Goal: Task Accomplishment & Management: Use online tool/utility

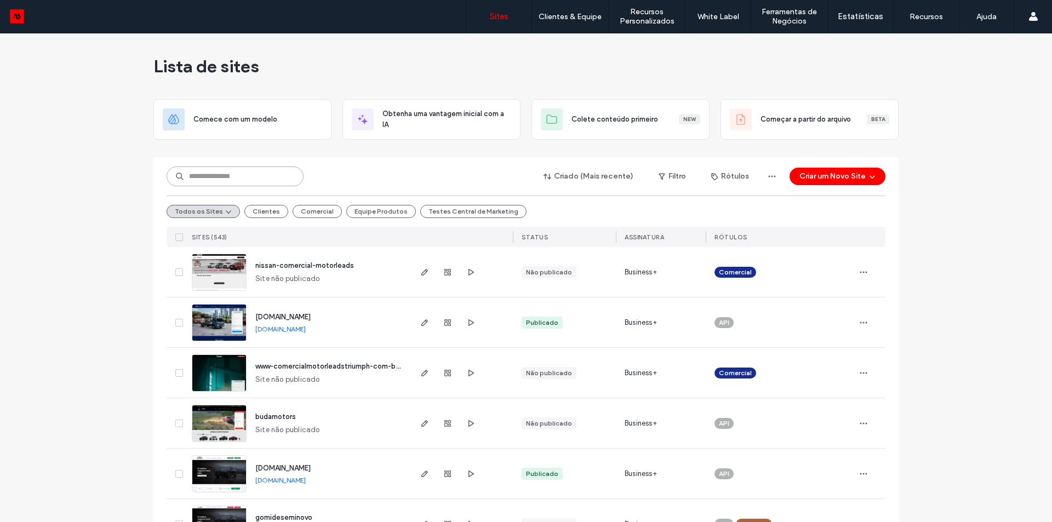
click at [236, 174] on input at bounding box center [235, 177] width 137 height 20
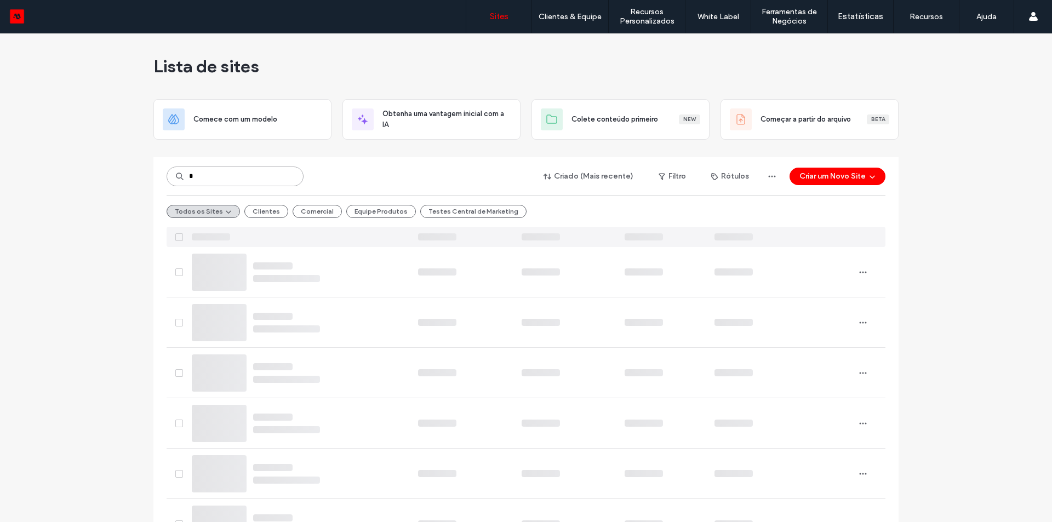
type input "*"
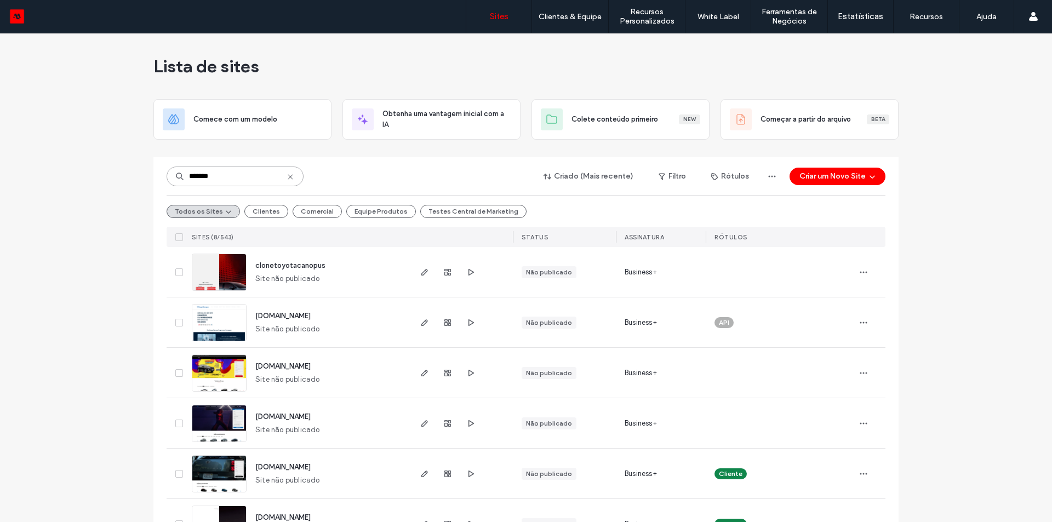
type input "*******"
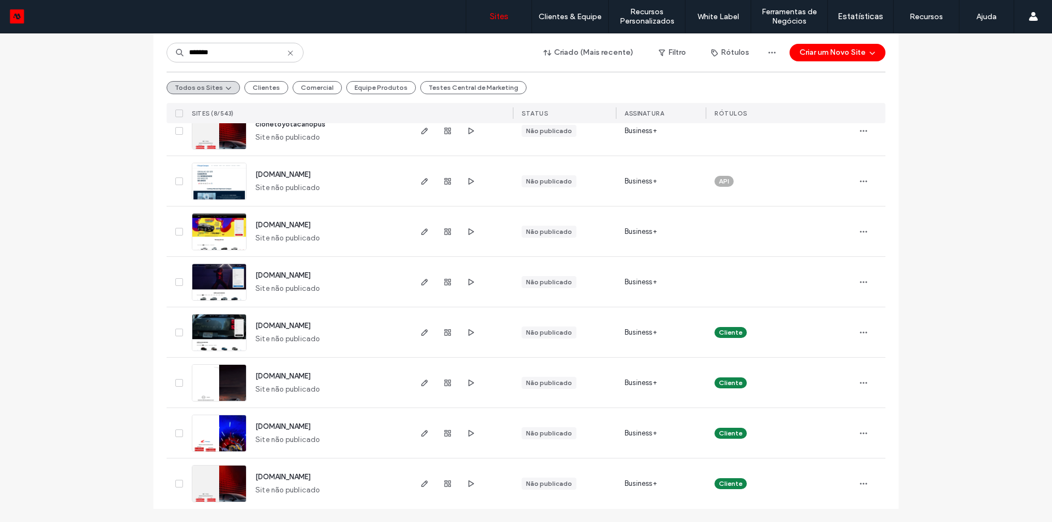
click at [309, 477] on span "www.toyotacanopus.com.br" at bounding box center [282, 477] width 55 height 8
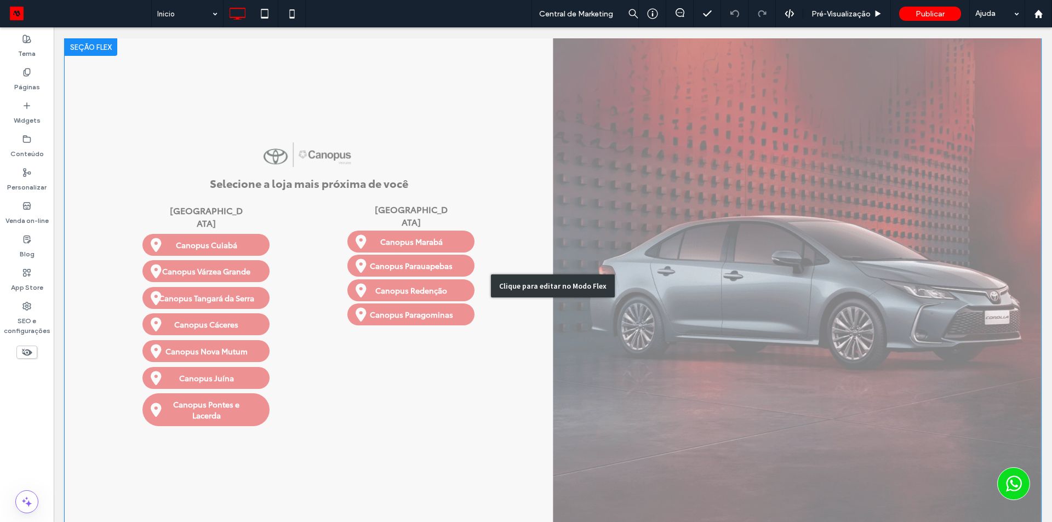
click at [291, 210] on div "Clique para editar no Modo Flex" at bounding box center [553, 285] width 976 height 495
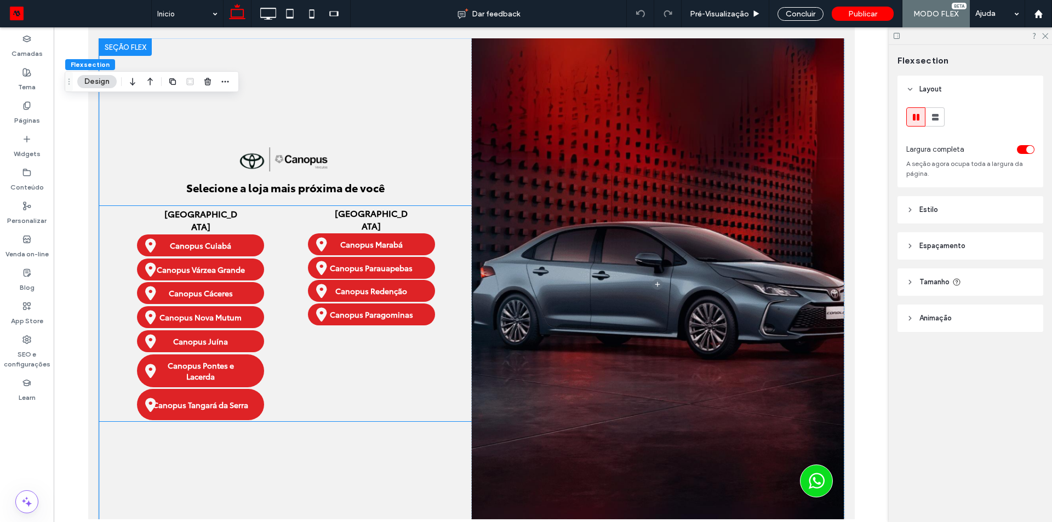
click at [271, 234] on div "Mato Grosso Canopus Cuiabá Canopus Várzea Grande Canopus Tangará da Serra Canop…" at bounding box center [200, 313] width 172 height 215
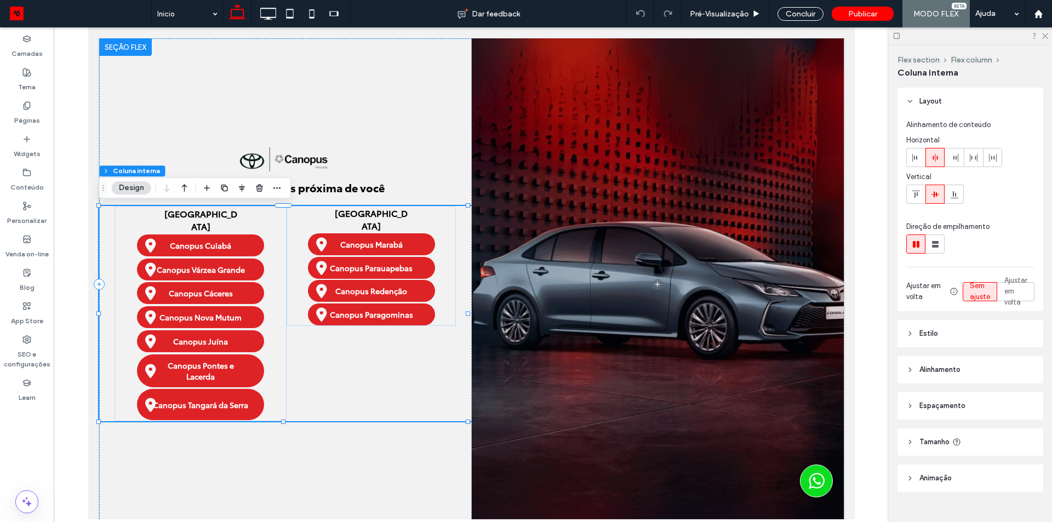
type input "**"
click at [231, 215] on h5 "Mato Grosso" at bounding box center [200, 219] width 76 height 25
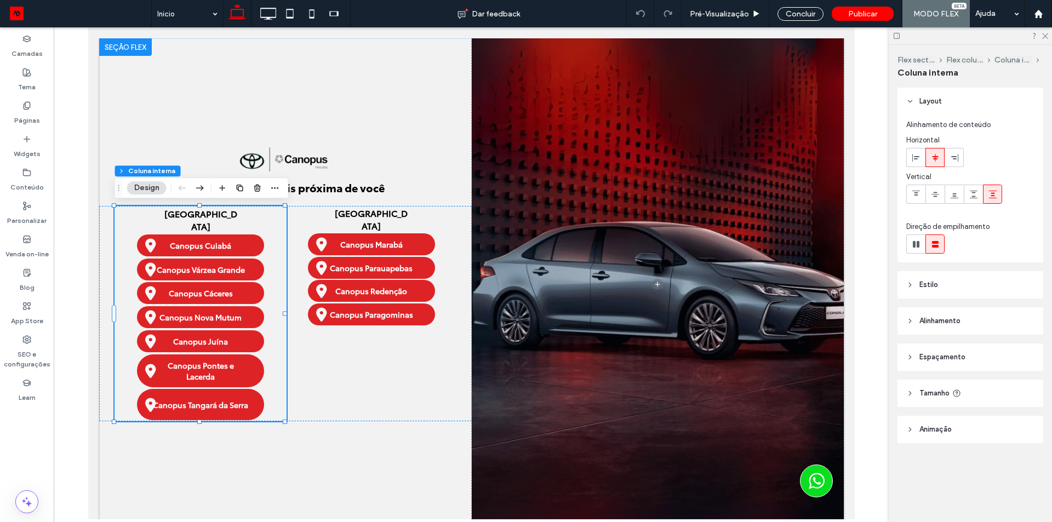
click at [231, 215] on h5 "Mato Grosso" at bounding box center [200, 219] width 76 height 25
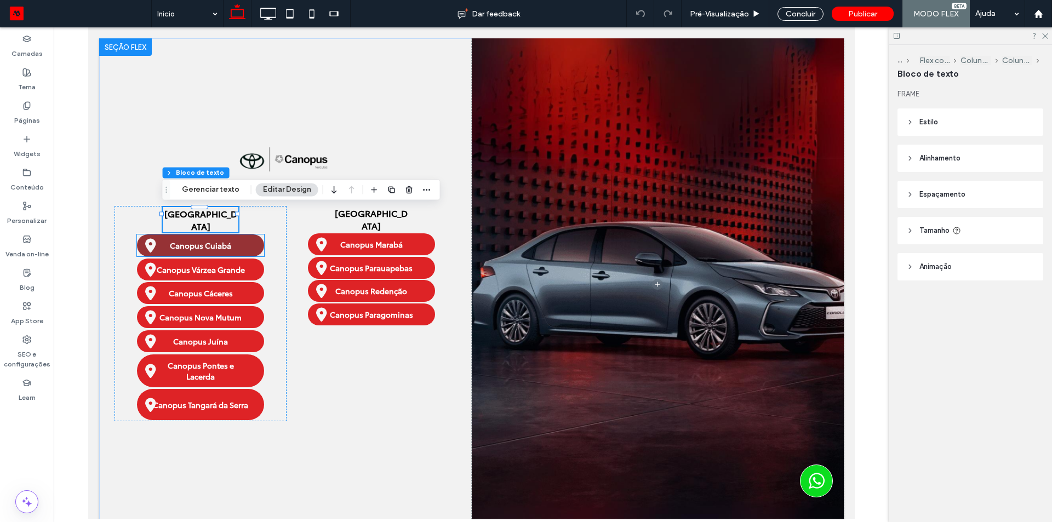
click at [194, 234] on span "Canopus Cuiabá" at bounding box center [199, 245] width 69 height 22
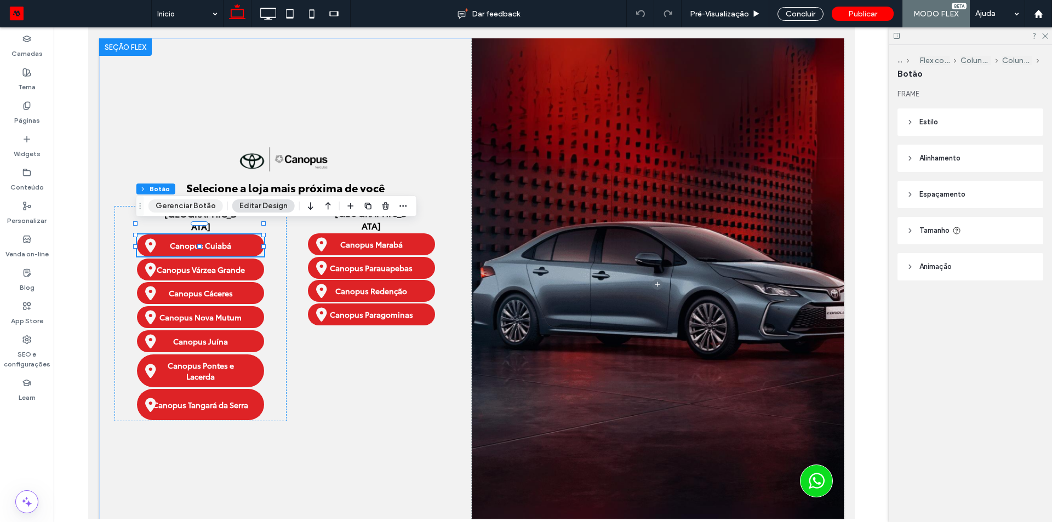
click at [196, 208] on button "Gerenciar Botão" at bounding box center [185, 205] width 74 height 13
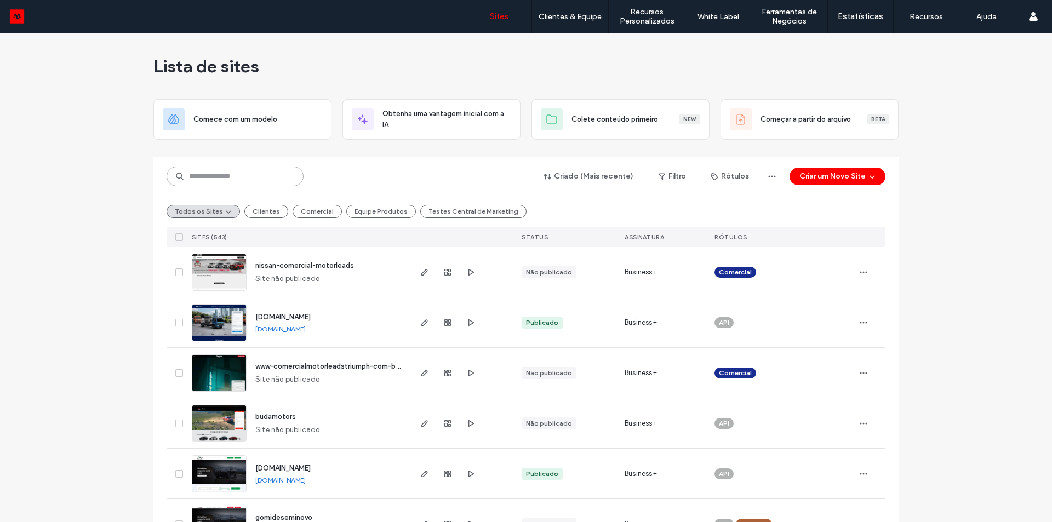
click at [227, 174] on input at bounding box center [235, 177] width 137 height 20
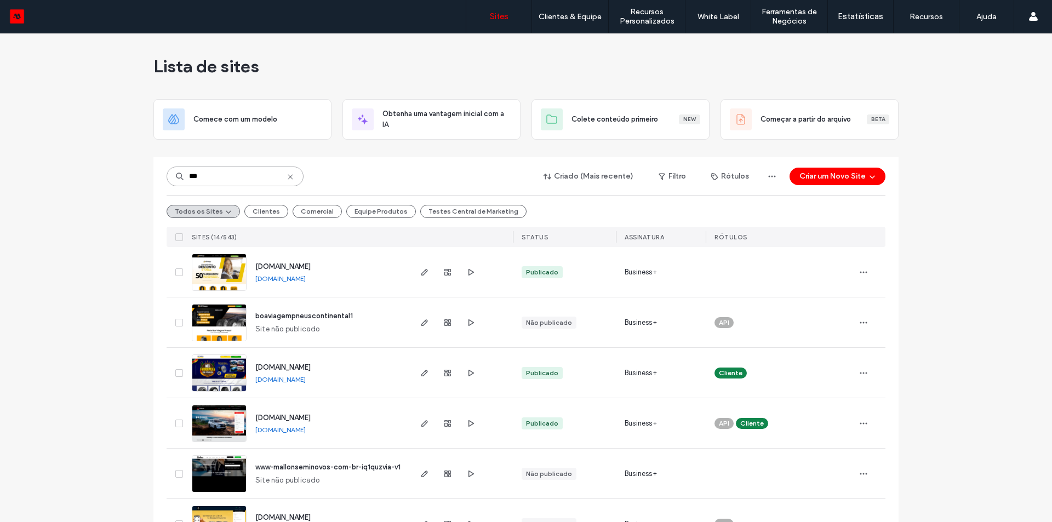
type input "***"
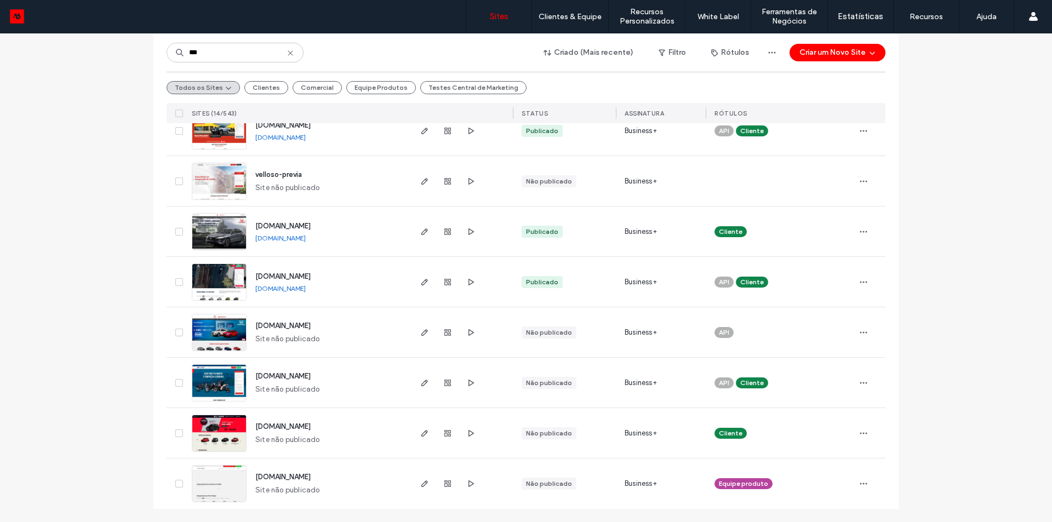
click at [311, 428] on span "www.fiatviaverdi.com.br" at bounding box center [282, 426] width 55 height 8
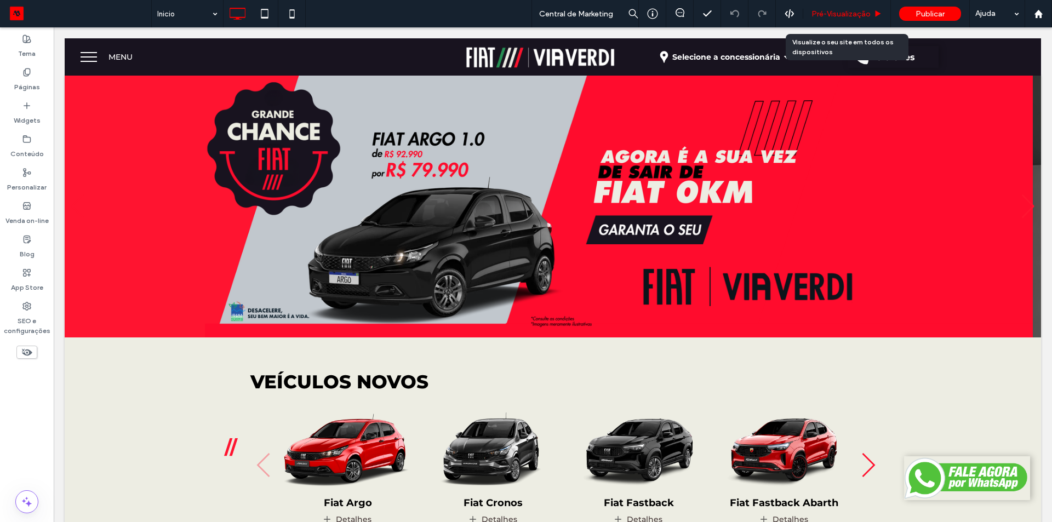
click at [842, 17] on span "Pré-Visualizaçāo" at bounding box center [840, 13] width 59 height 9
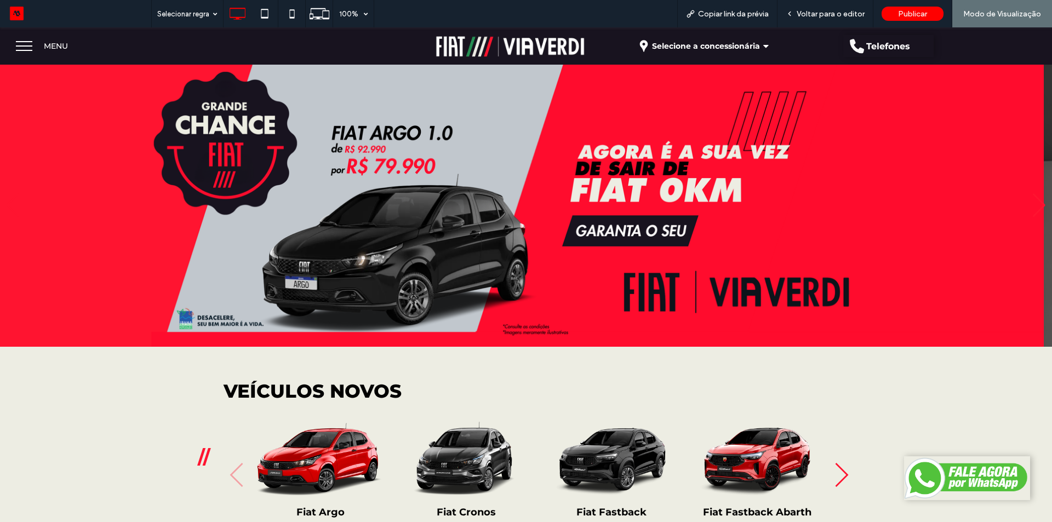
click at [704, 48] on span "Selecione a concessionária" at bounding box center [706, 45] width 108 height 15
click at [724, 43] on span "Selecione a concessionária" at bounding box center [706, 45] width 108 height 15
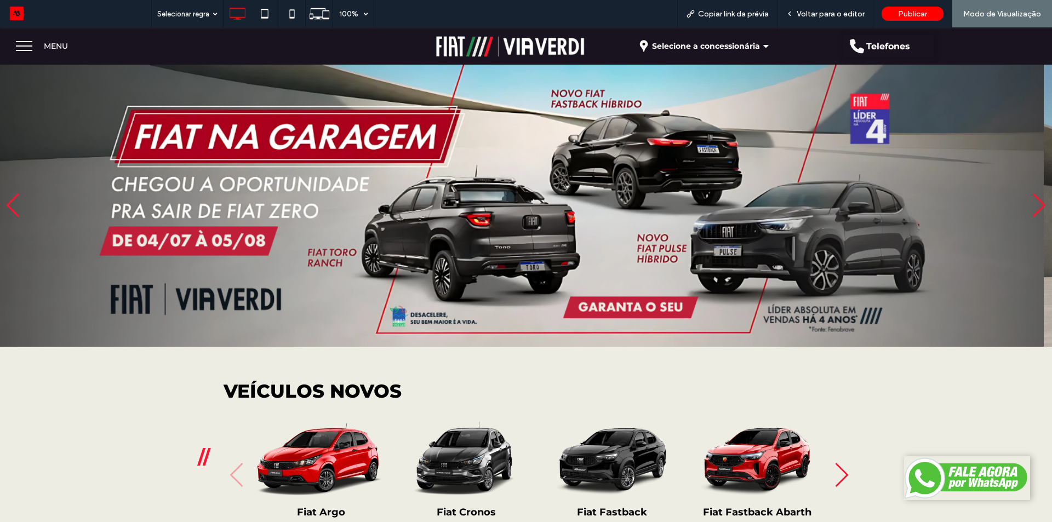
click at [701, 43] on span "Selecione a concessionária" at bounding box center [706, 45] width 108 height 15
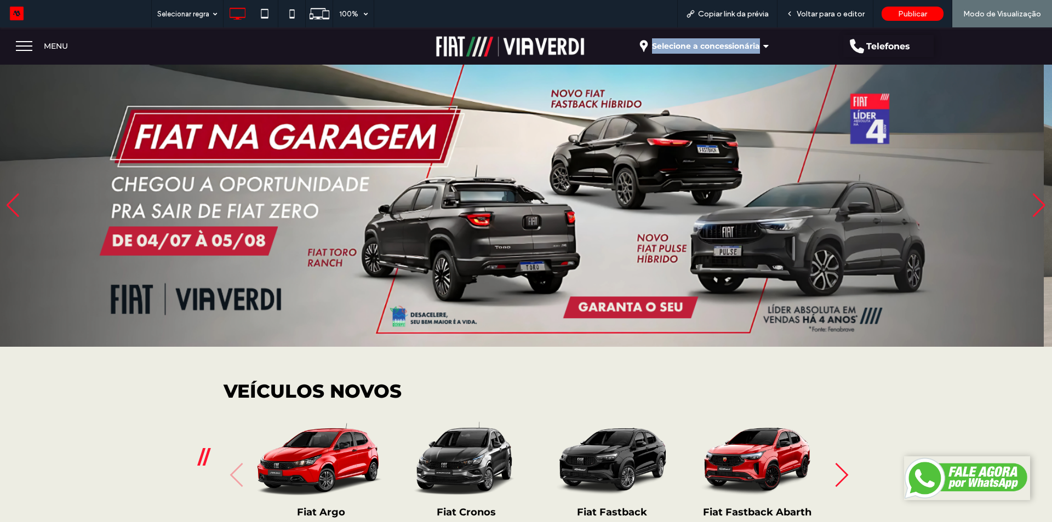
click at [701, 43] on span "Selecione a concessionária" at bounding box center [706, 45] width 108 height 15
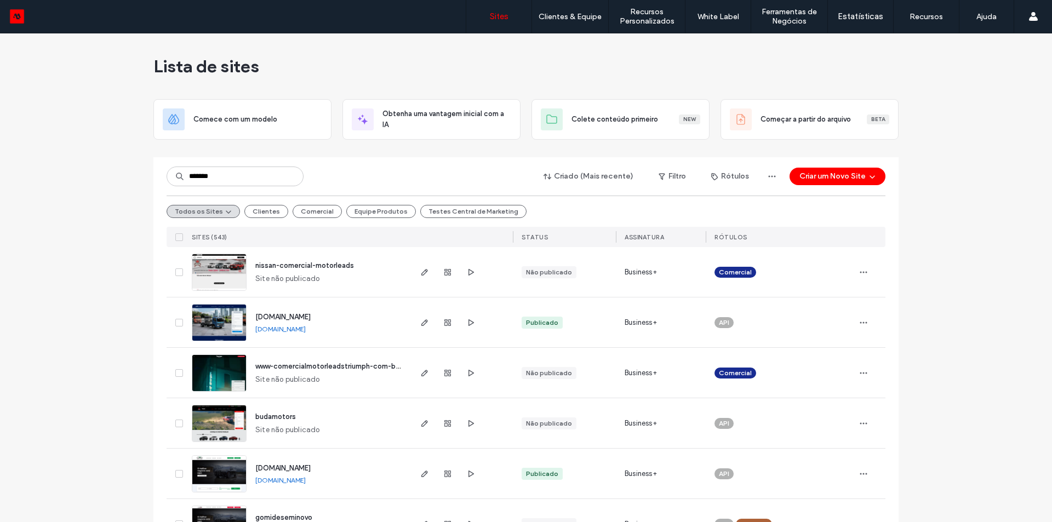
type input "*******"
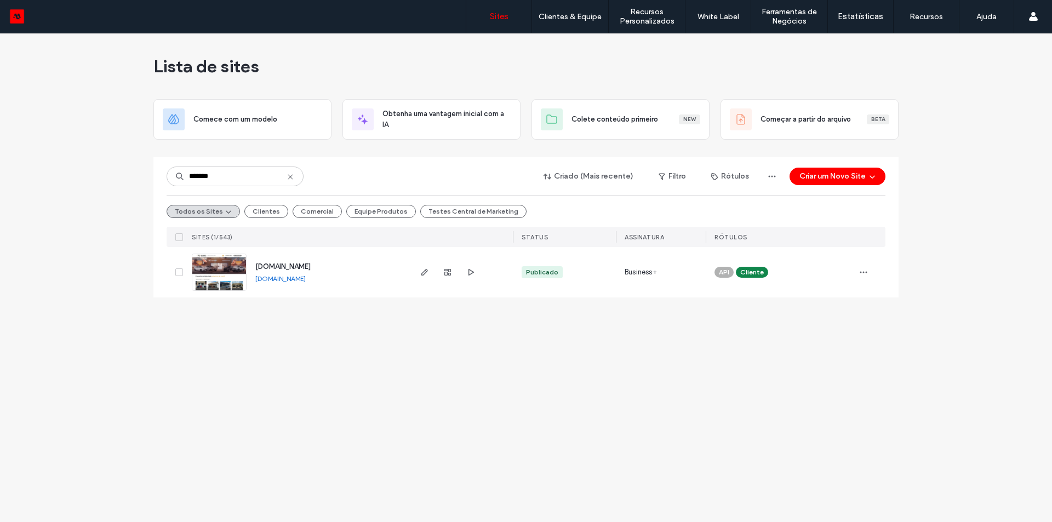
click at [294, 267] on span "[DOMAIN_NAME]" at bounding box center [282, 266] width 55 height 8
